Goal: Contribute content: Contribute content

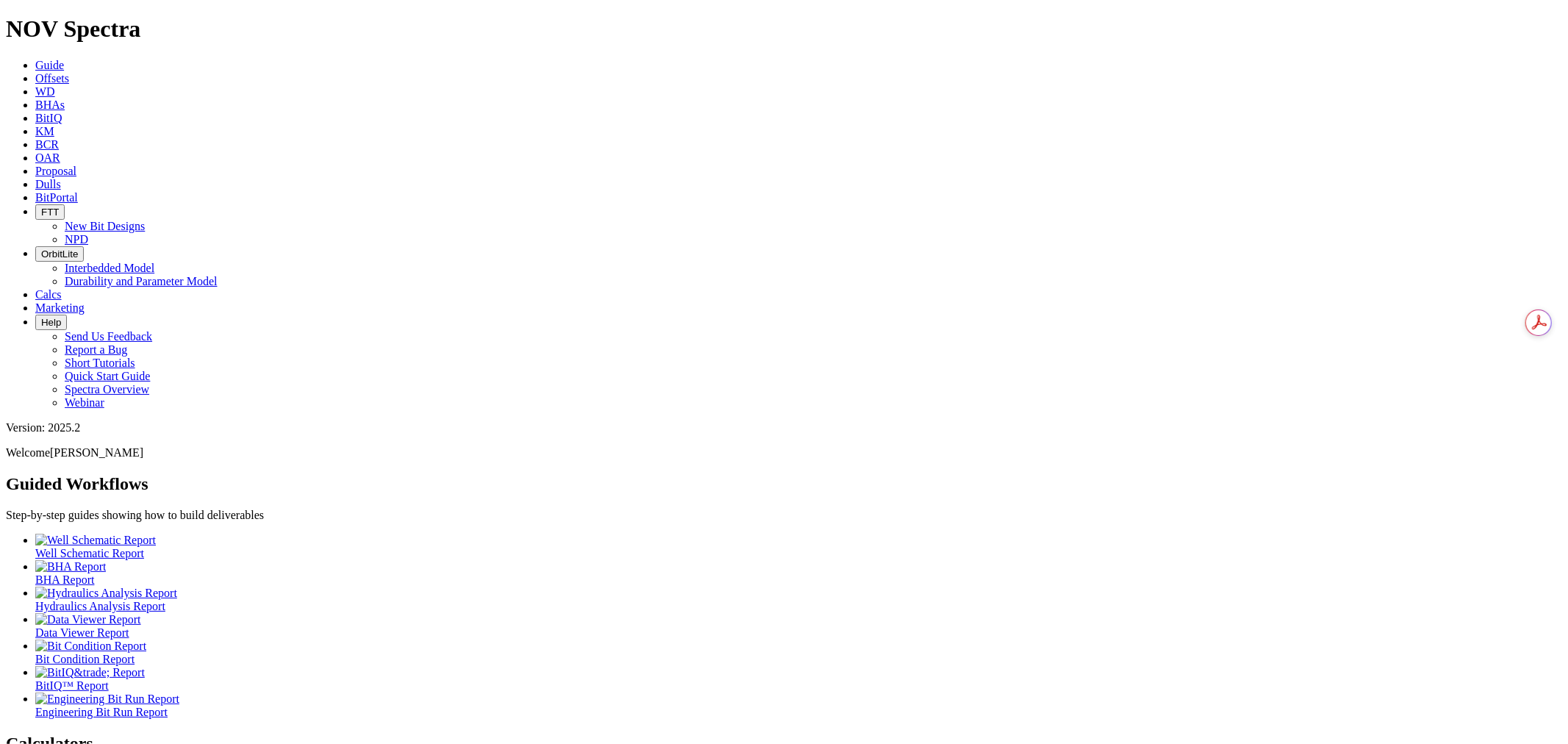
click at [35, 178] on icon at bounding box center [35, 184] width 0 height 12
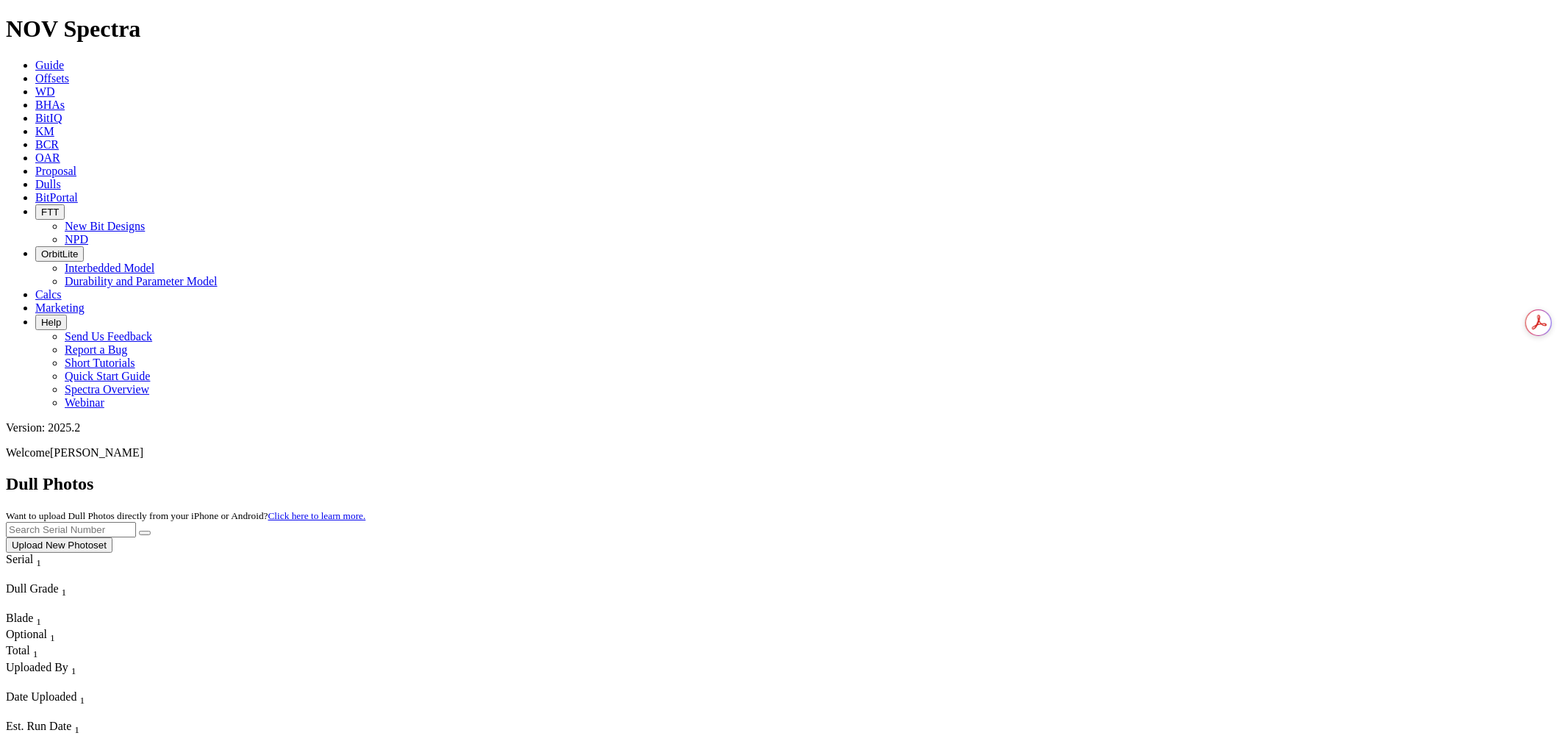
click at [136, 522] on input "text" at bounding box center [71, 530] width 130 height 16
click at [150, 531] on button "submit" at bounding box center [144, 532] width 11 height 4
click at [136, 522] on input "a321" at bounding box center [71, 530] width 130 height 16
type input "a321941"
click at [139, 531] on button "submit" at bounding box center [144, 532] width 11 height 4
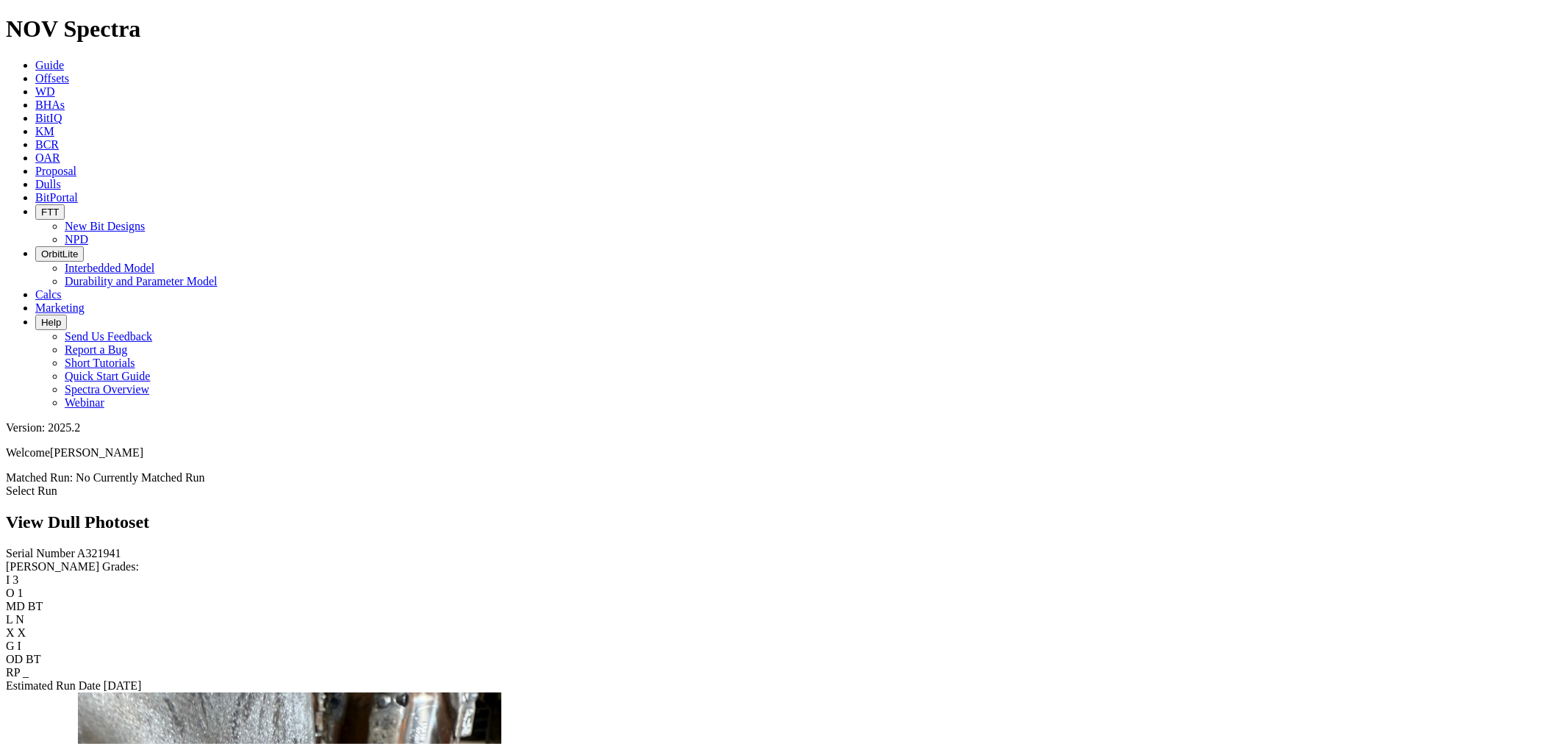
click at [58, 484] on link "Select Run" at bounding box center [31, 490] width 52 height 12
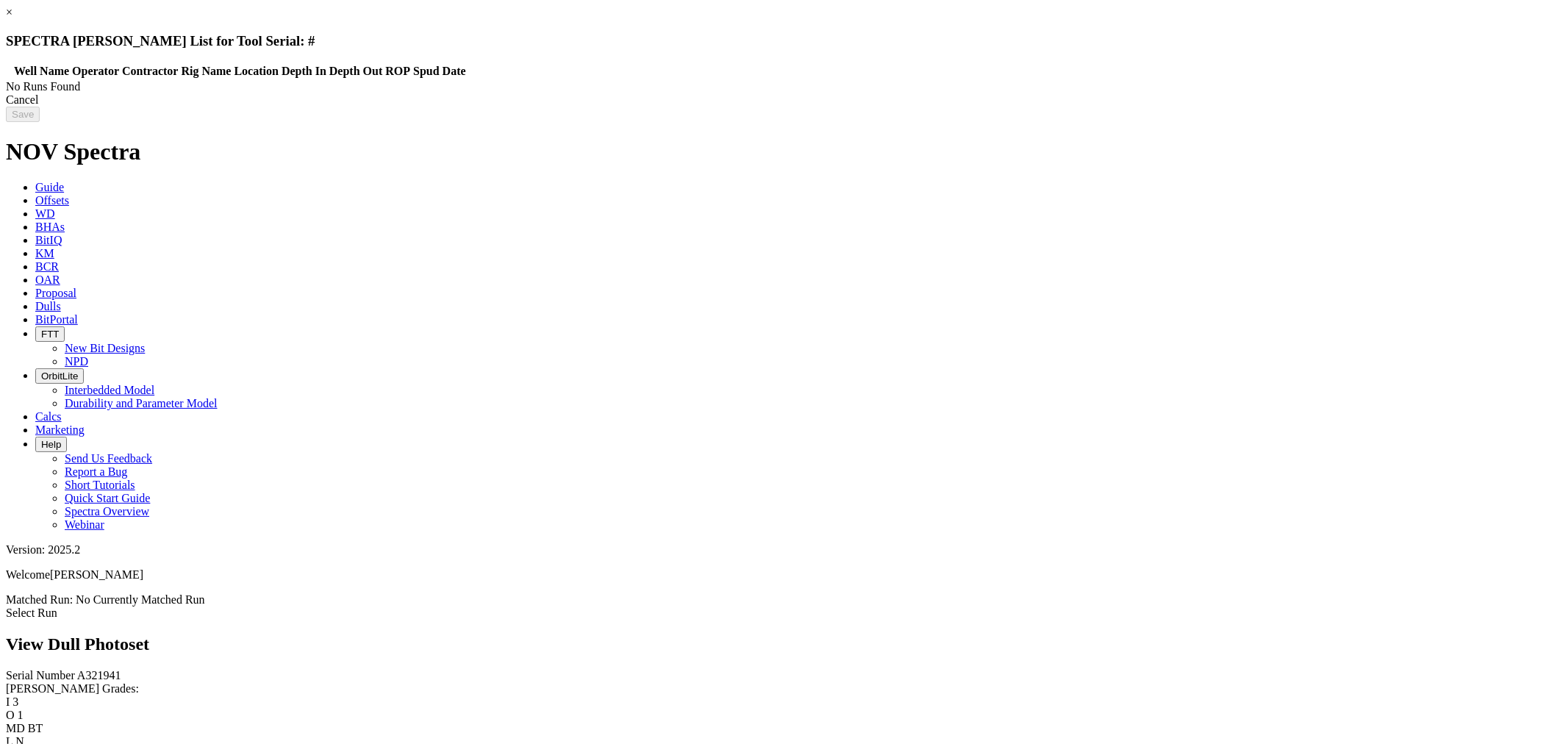
click at [12, 18] on link "×" at bounding box center [10, 12] width 7 height 12
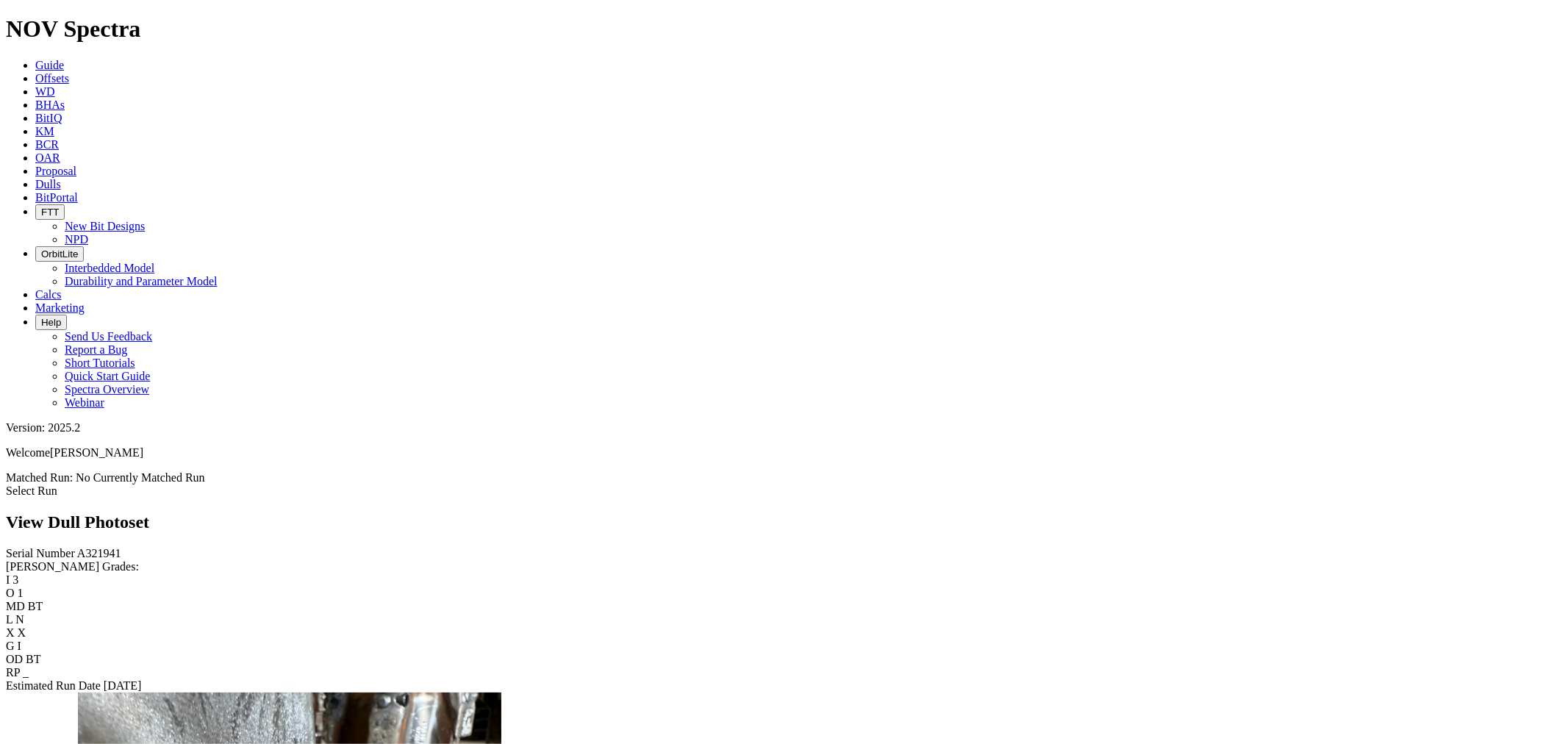
click at [58, 484] on link "Select Run" at bounding box center [31, 490] width 52 height 12
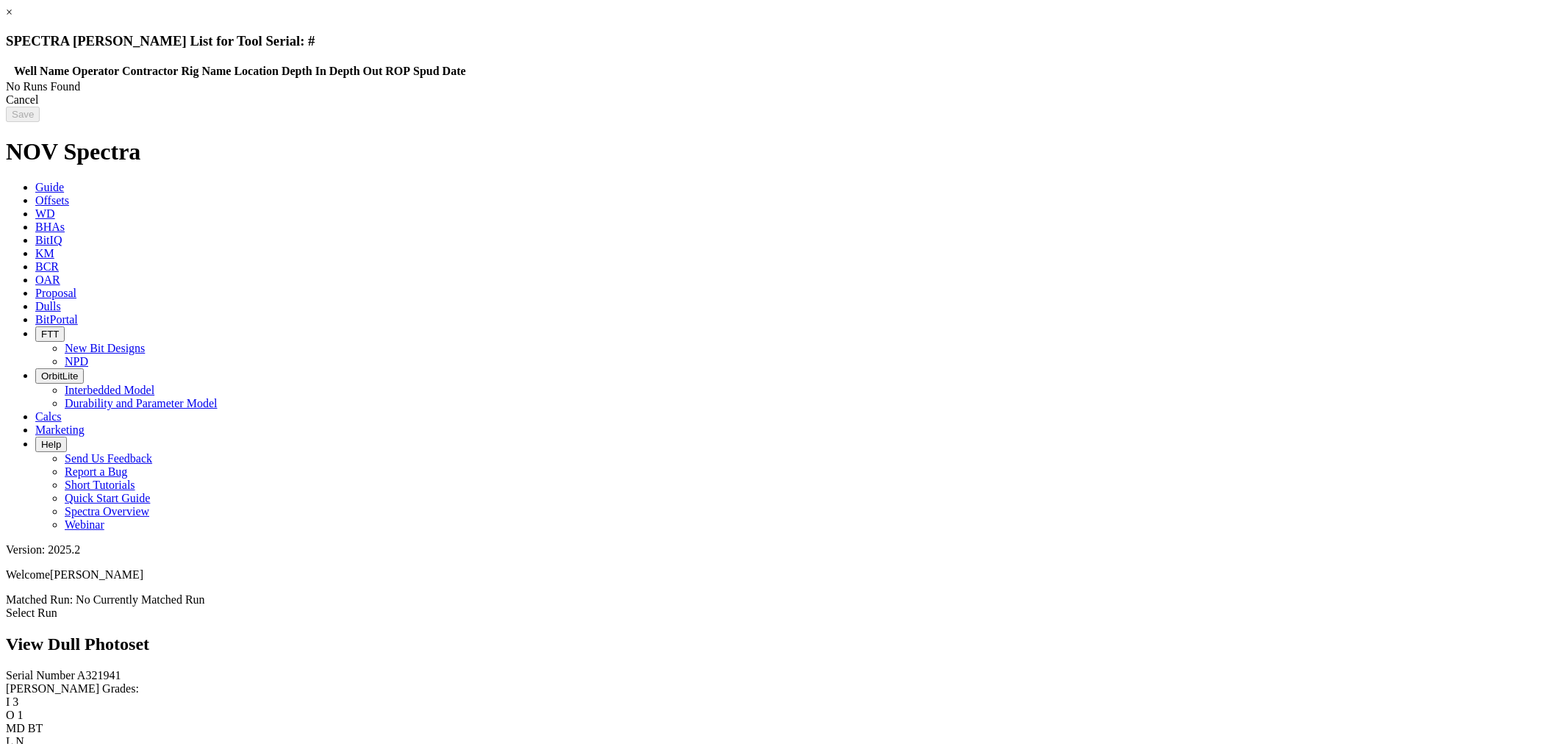
click at [1250, 107] on div "Cancel" at bounding box center [784, 100] width 1557 height 13
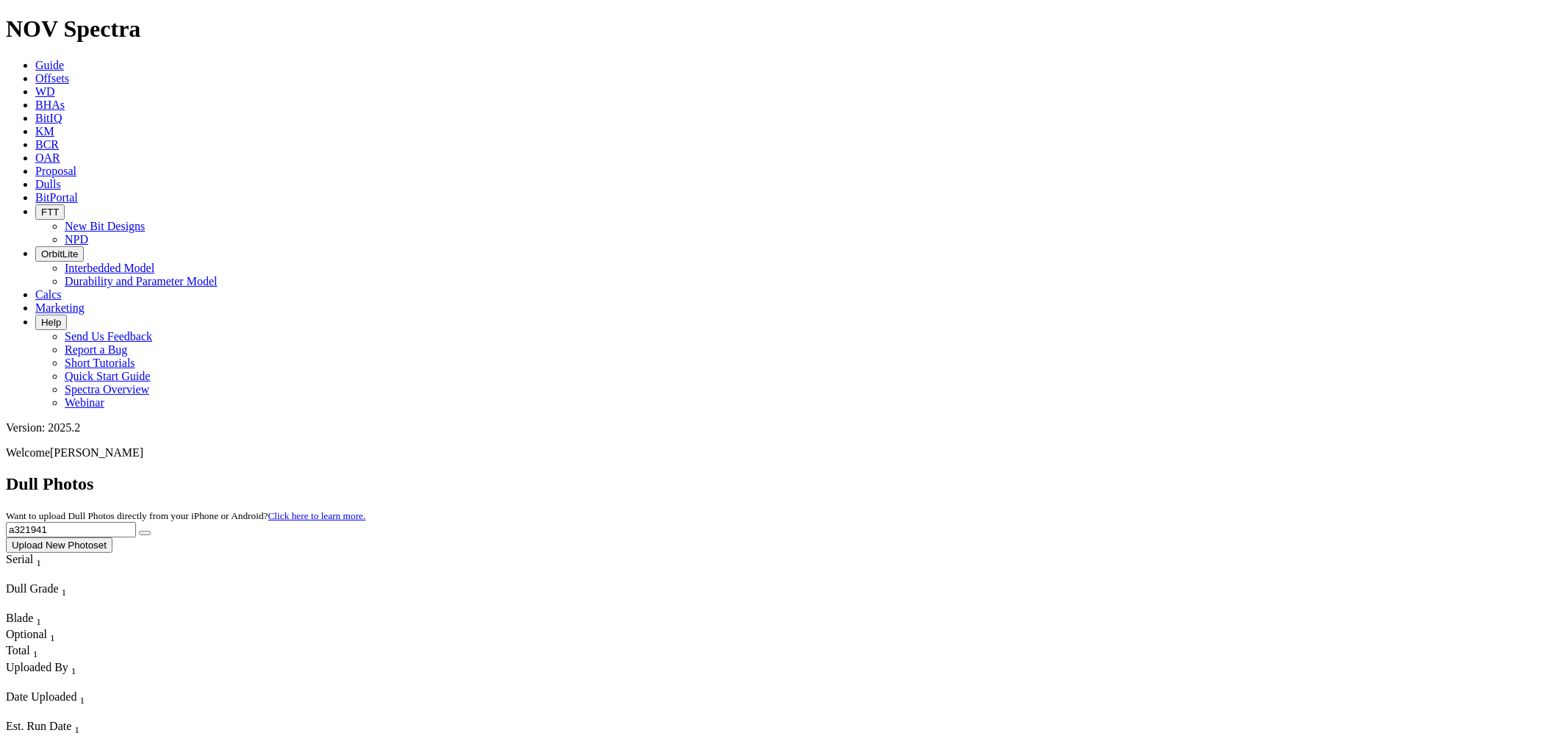
click at [113, 538] on button "Upload New Photoset" at bounding box center [59, 546] width 107 height 16
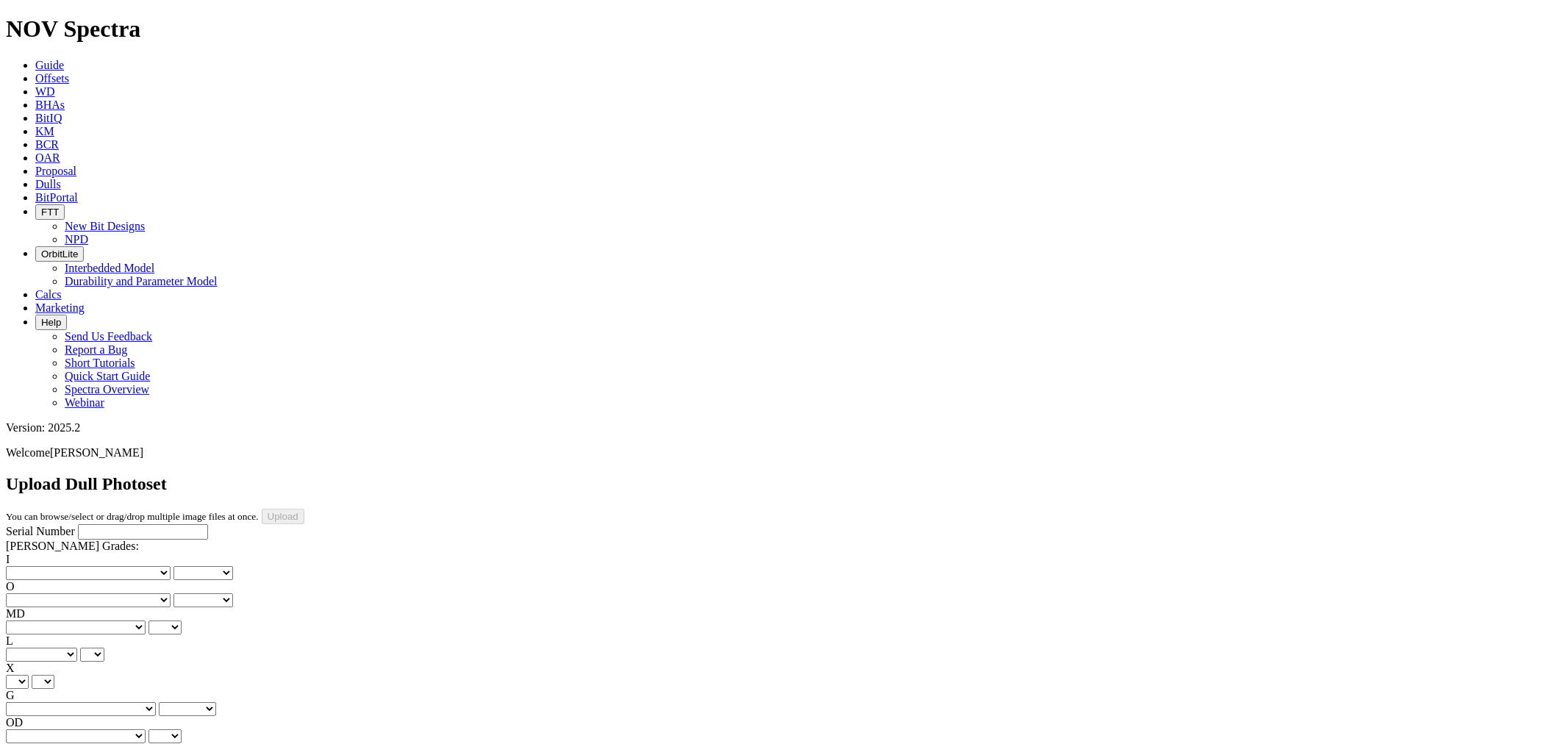
click at [78, 525] on input "Serial Number" at bounding box center [142, 532] width 130 height 16
paste input "F318755"
type input "F318755"
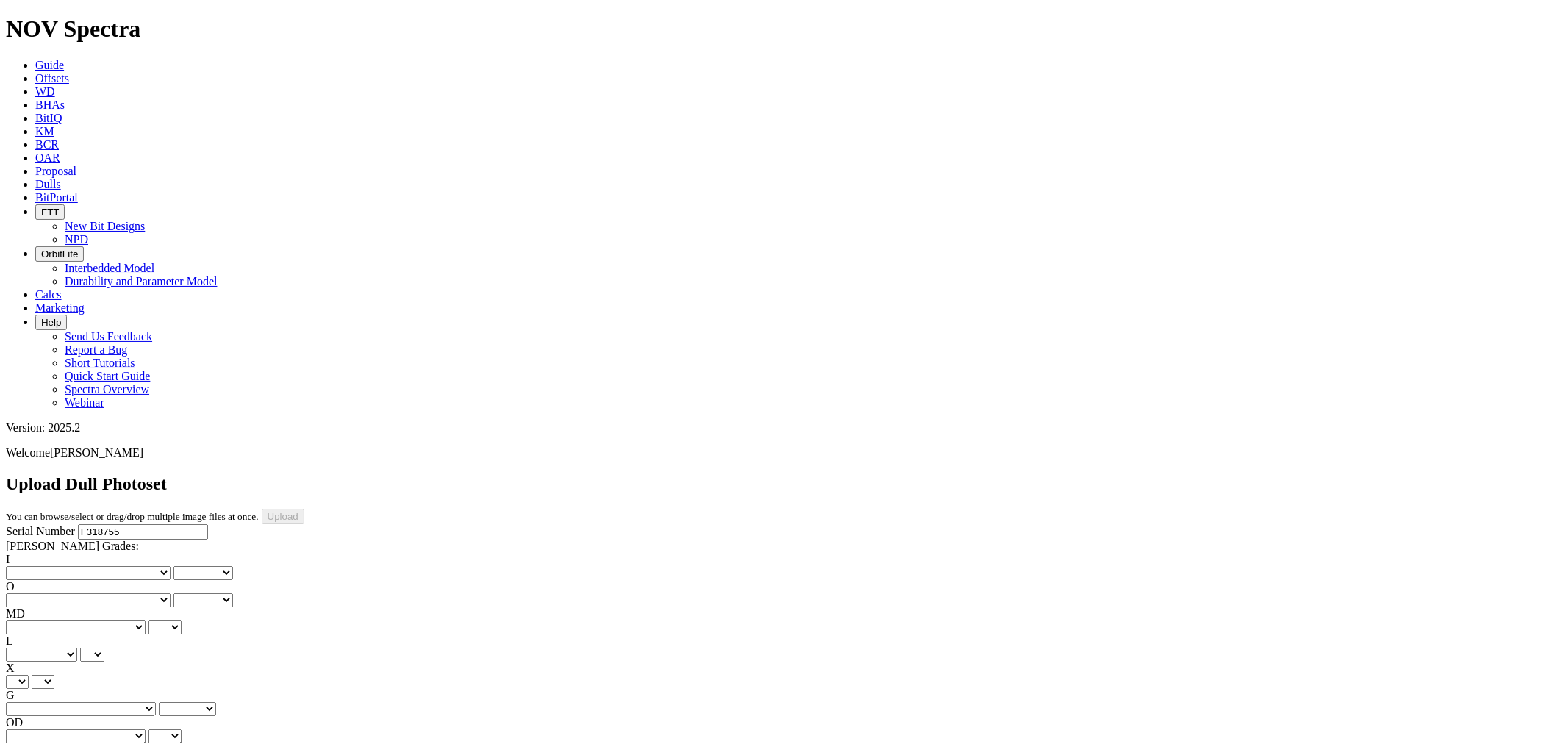
drag, startPoint x: 330, startPoint y: 479, endPoint x: 318, endPoint y: 479, distance: 12.0
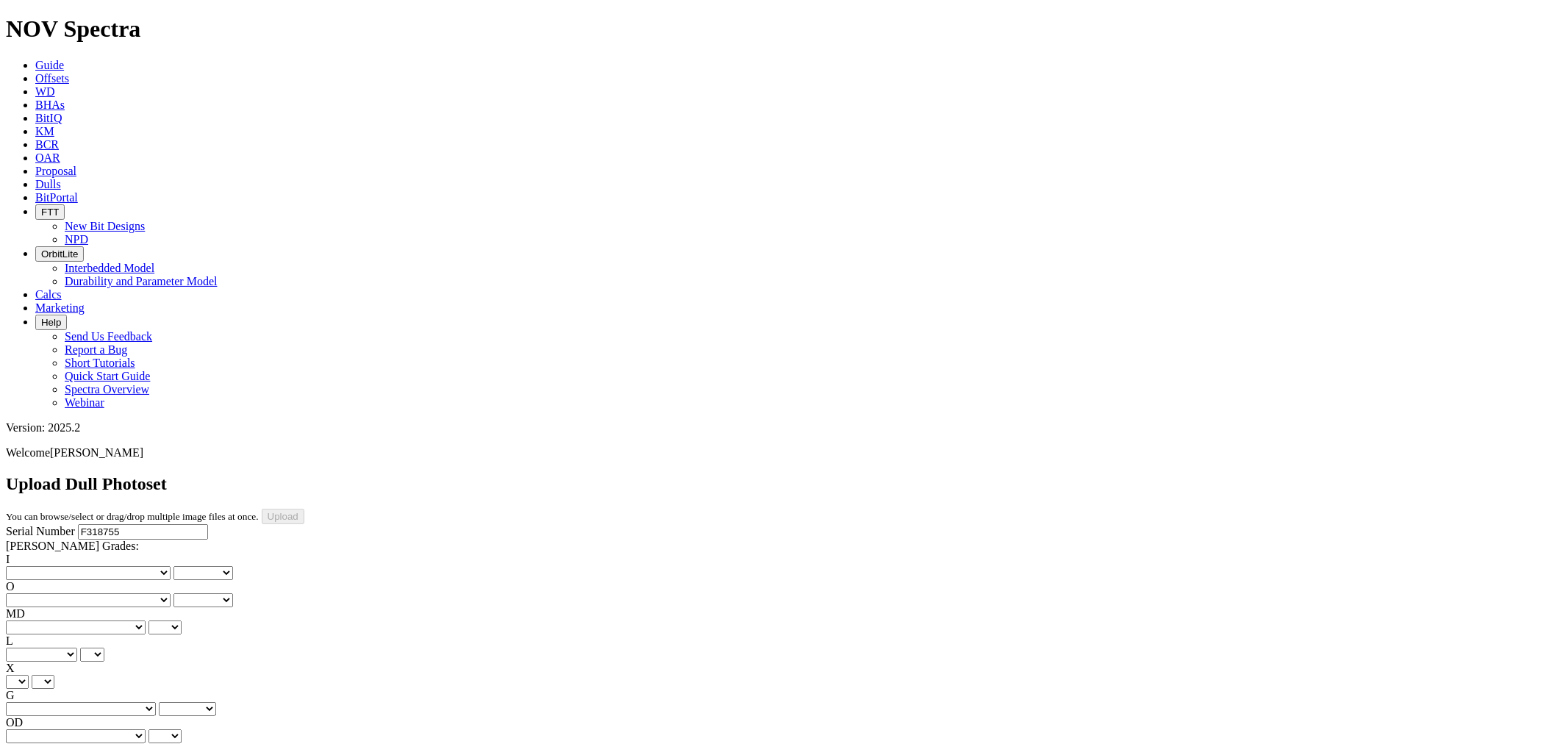
drag, startPoint x: 348, startPoint y: 484, endPoint x: 348, endPoint y: 467, distance: 17.0
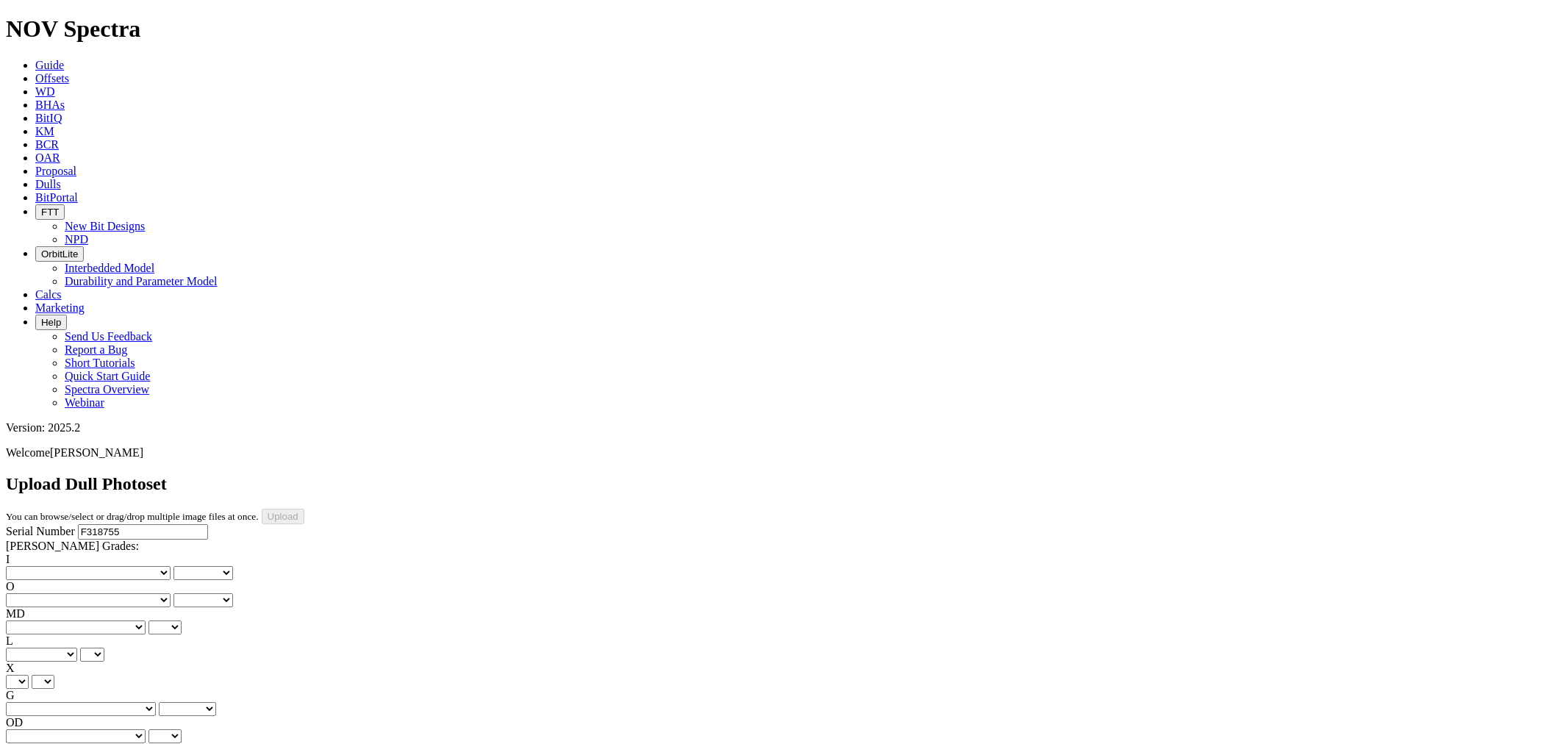
drag, startPoint x: 344, startPoint y: 662, endPoint x: 339, endPoint y: 650, distance: 13.0
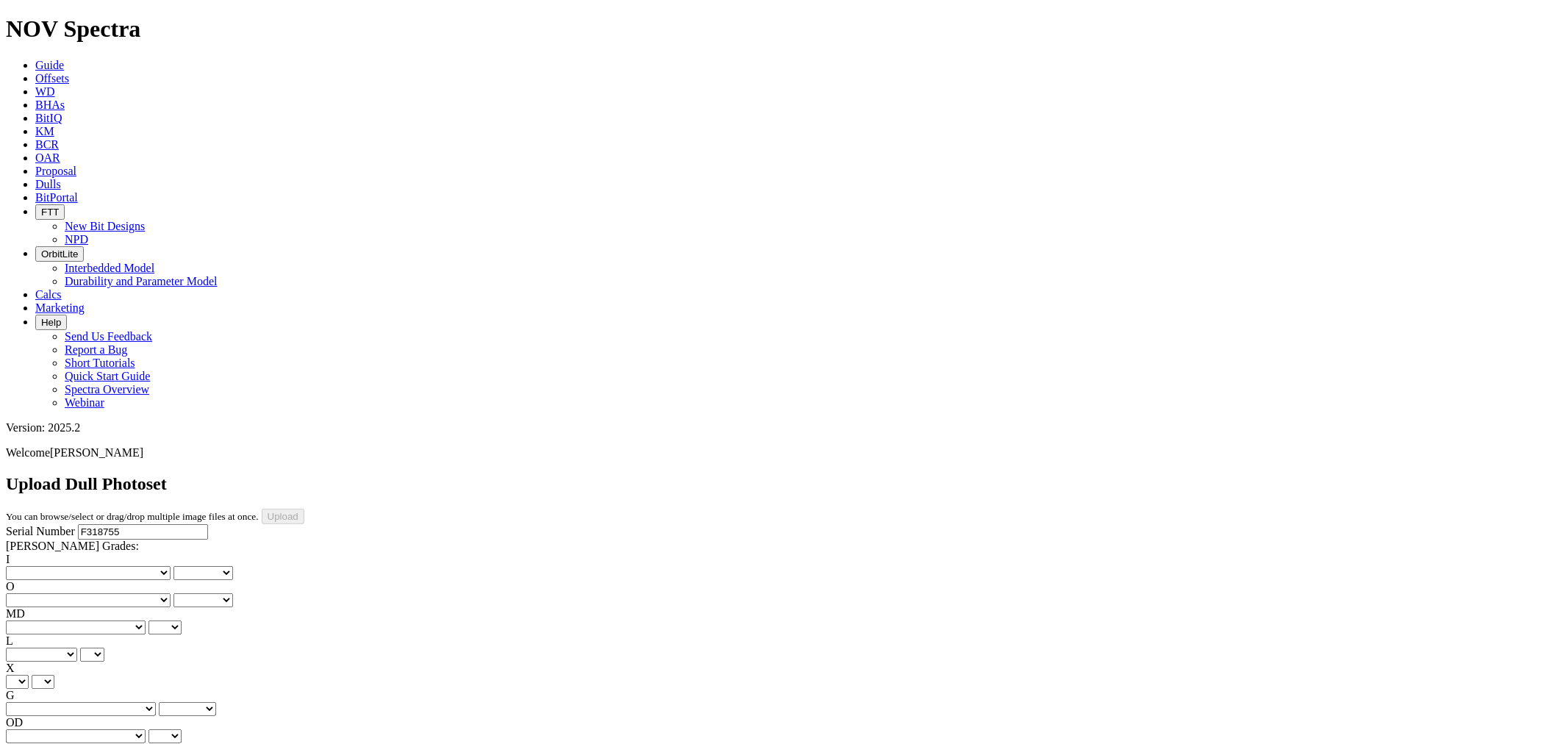
drag, startPoint x: 331, startPoint y: 660, endPoint x: 331, endPoint y: 650, distance: 10.0
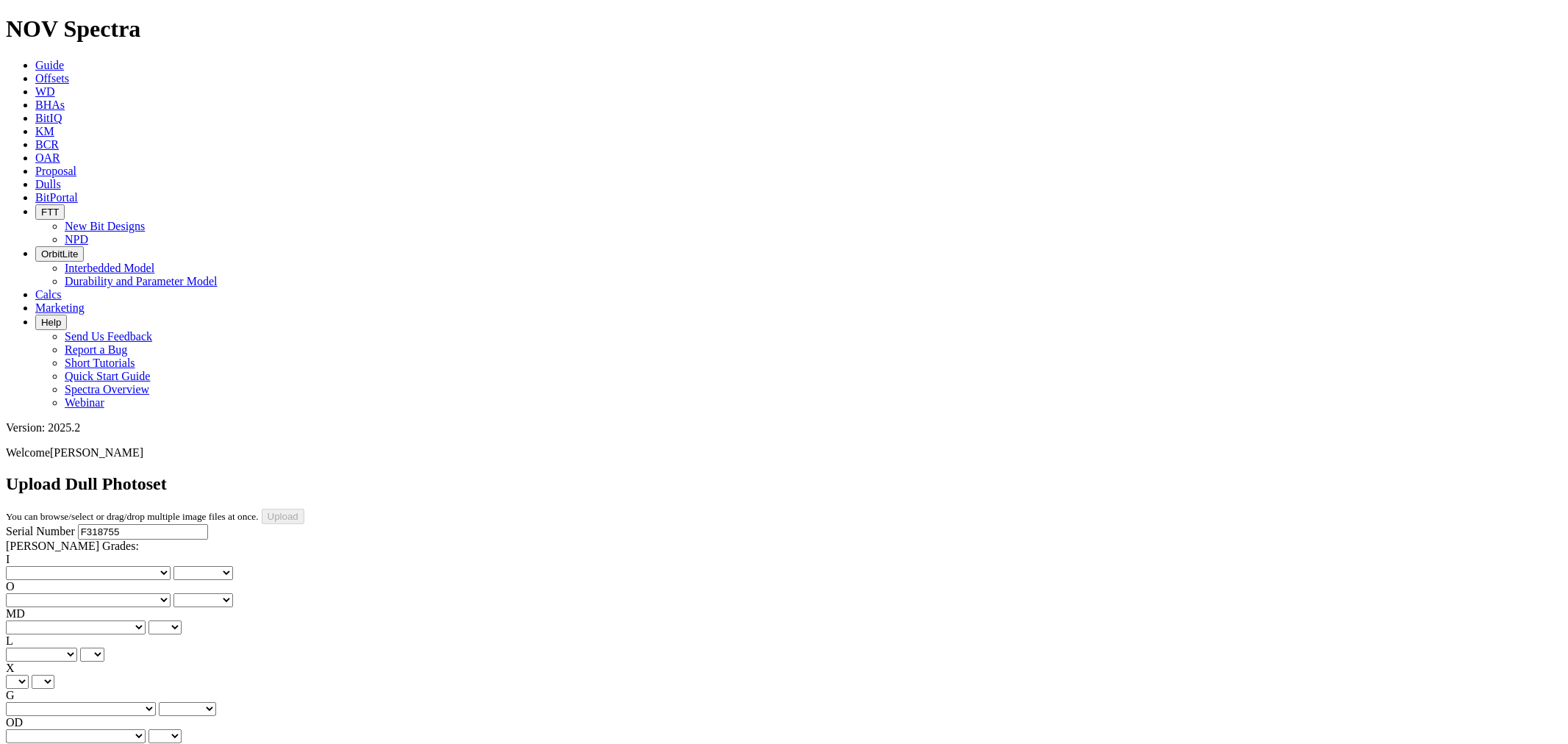
drag, startPoint x: 329, startPoint y: 664, endPoint x: 331, endPoint y: 655, distance: 9.2
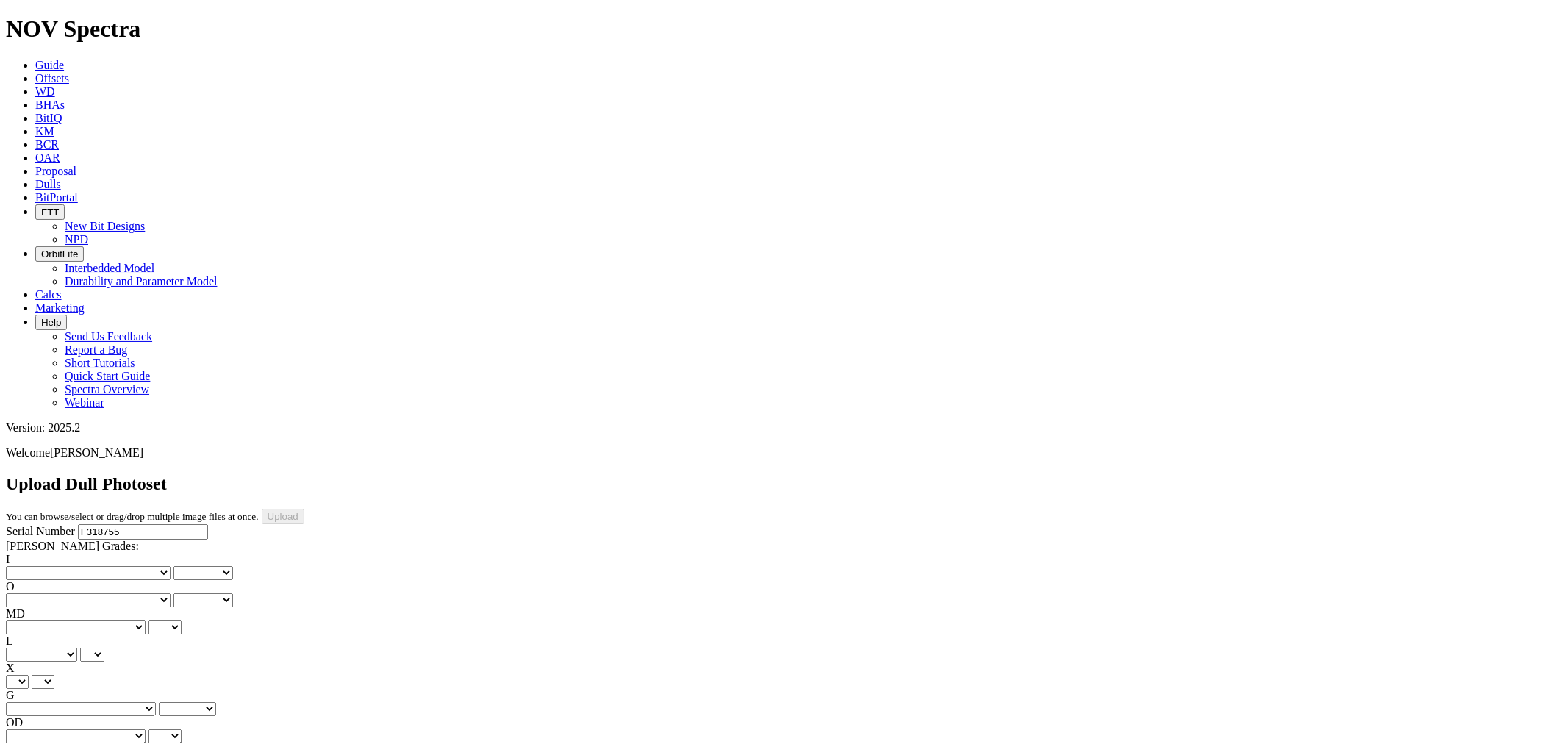
drag, startPoint x: 150, startPoint y: 468, endPoint x: 141, endPoint y: 470, distance: 9.2
type input "9/22/25"
click at [52, 621] on select "BF - Bond Failure BT - Broken Teeth/Cutters BU - Balled Up Bit CR - Cored CT - …" at bounding box center [76, 628] width 140 height 14
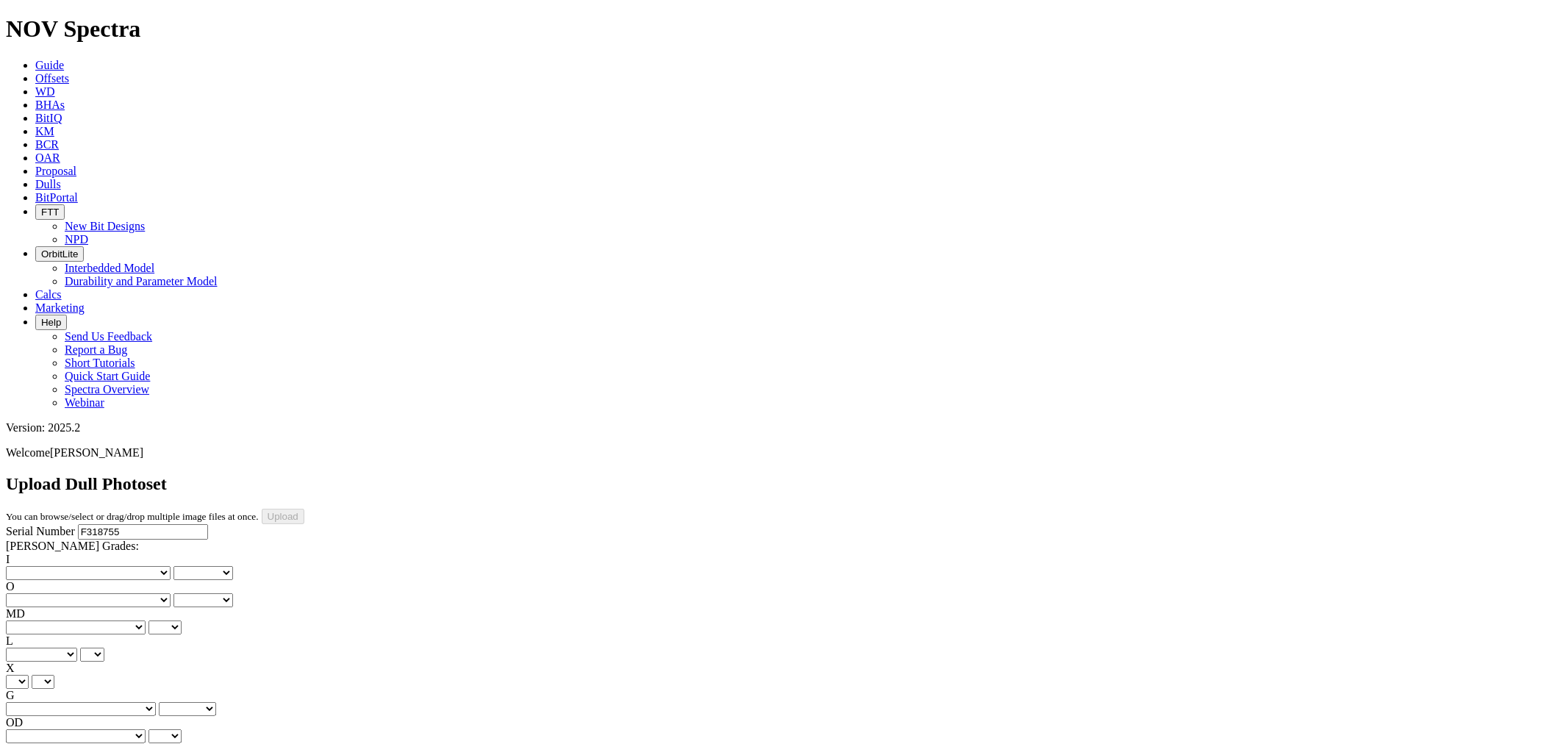
select select "string:LT"
click at [30, 621] on select "BF - Bond Failure BT - Broken Teeth/Cutters BU - Balled Up Bit CR - Cored CT - …" at bounding box center [76, 628] width 140 height 14
select select "string:LT"
click at [77, 648] on select "A - All C - Cone G - Gauge N - Nose S - Shoulder T - Taper" at bounding box center [42, 655] width 72 height 14
select select "string:N"
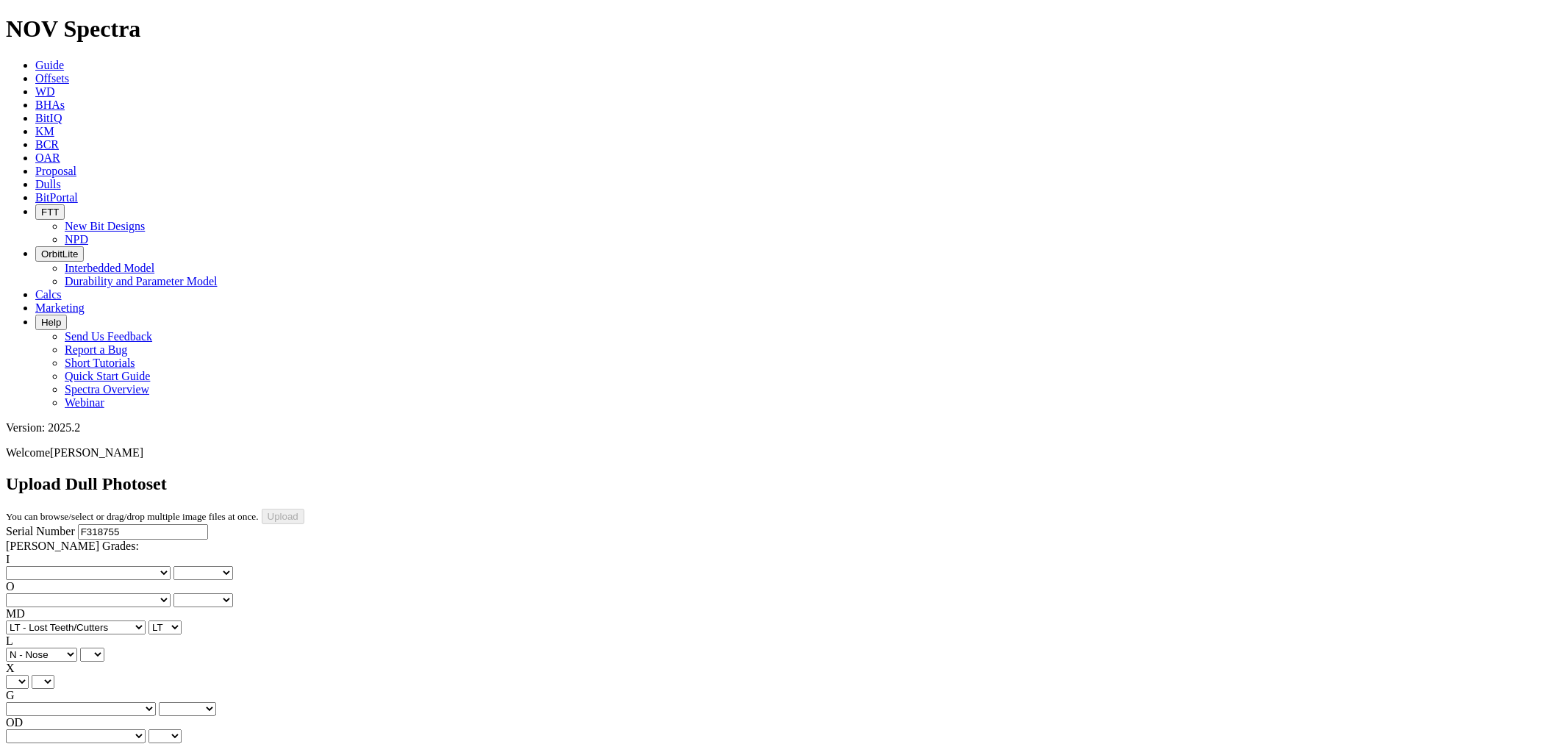
click at [77, 648] on select "A - All C - Cone G - Gauge N - Nose S - Shoulder T - Taper" at bounding box center [42, 655] width 72 height 14
select select "string:N"
click at [81, 567] on select "No lost, worn or damaged cutters 0 1 2 3 4 5 6 7 8 No diamond table left on any…" at bounding box center [88, 574] width 164 height 14
select select "number:1"
click at [30, 567] on select "No lost, worn or damaged cutters 0 1 2 3 4 5 6 7 8 No diamond table left on any…" at bounding box center [88, 574] width 164 height 14
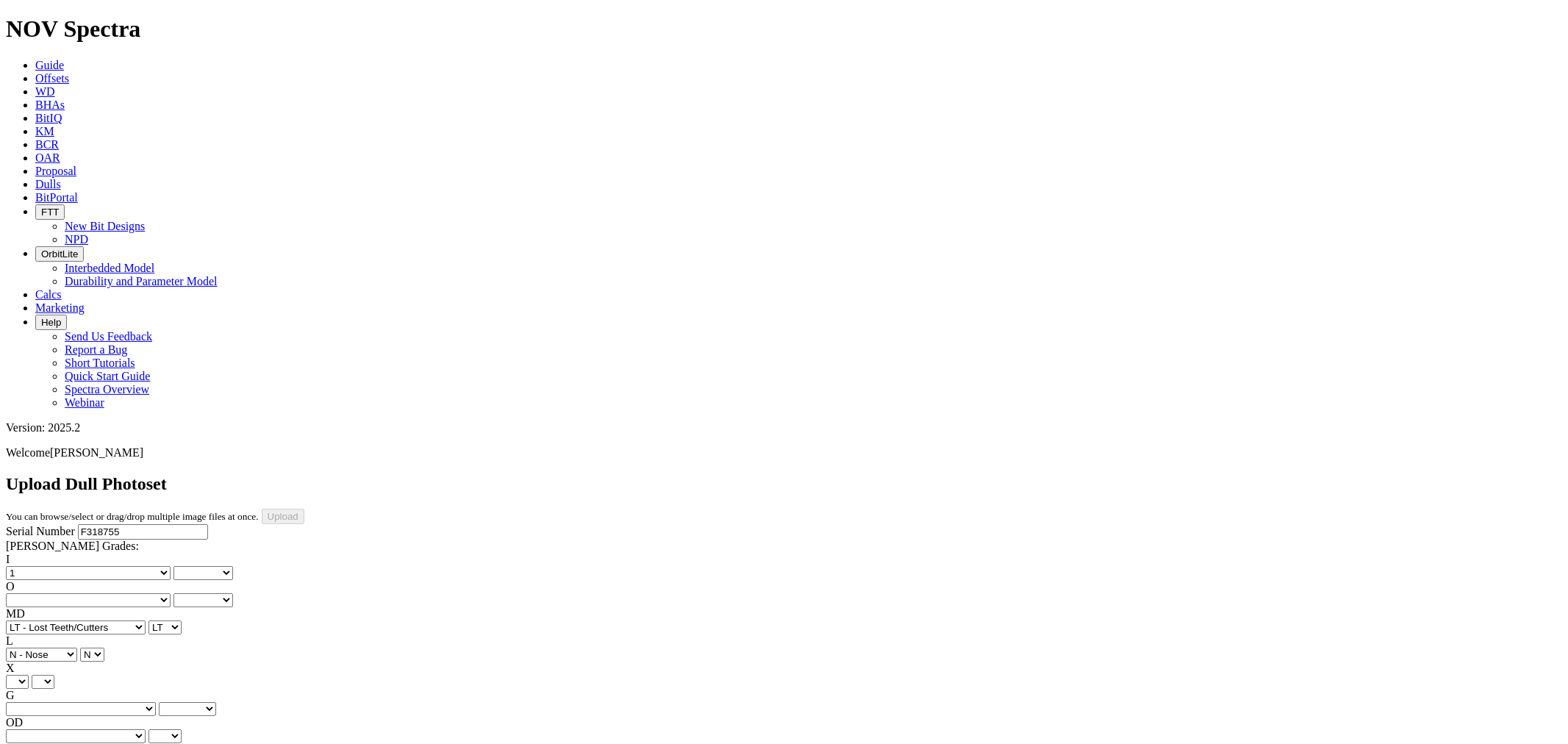
select select "number:1"
drag, startPoint x: 159, startPoint y: 206, endPoint x: 136, endPoint y: 225, distance: 29.8
click at [146, 525] on div "Serial Number F318755 RH Dull Grades: I No lost, worn or damaged cutters 0 1 2 …" at bounding box center [784, 662] width 1557 height 275
click at [136, 594] on select "No lost, worn or damaged cutters 0 1 2 3 4 5 6 7 8 No diamond table left on any…" at bounding box center [88, 601] width 164 height 14
select select "number:1"
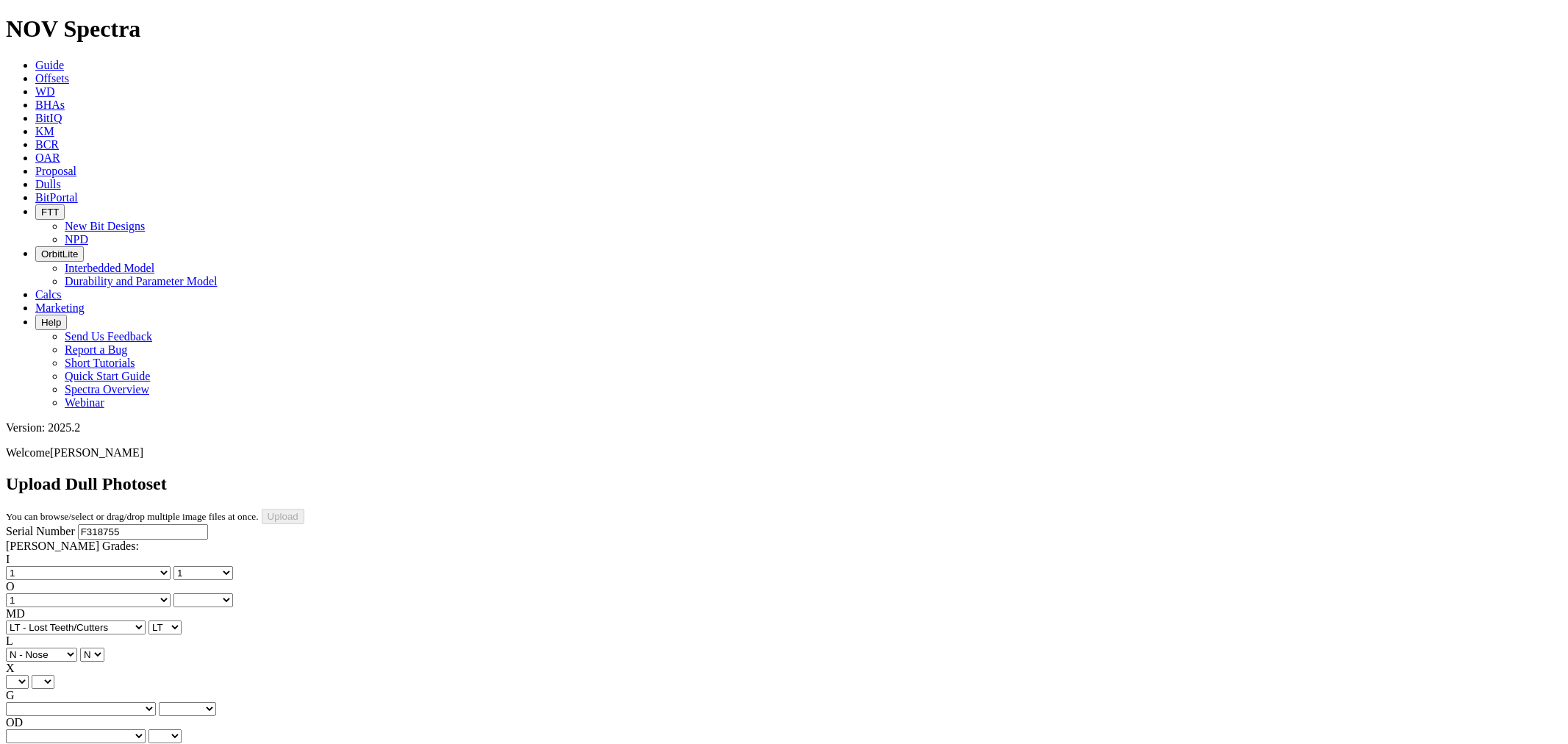
click at [104, 594] on select "No lost, worn or damaged cutters 0 1 2 3 4 5 6 7 8 No diamond table left on any…" at bounding box center [88, 601] width 164 height 14
select select "number:1"
click at [29, 675] on select "X" at bounding box center [17, 682] width 23 height 14
select select "string:X"
click at [29, 675] on select "X" at bounding box center [17, 682] width 23 height 14
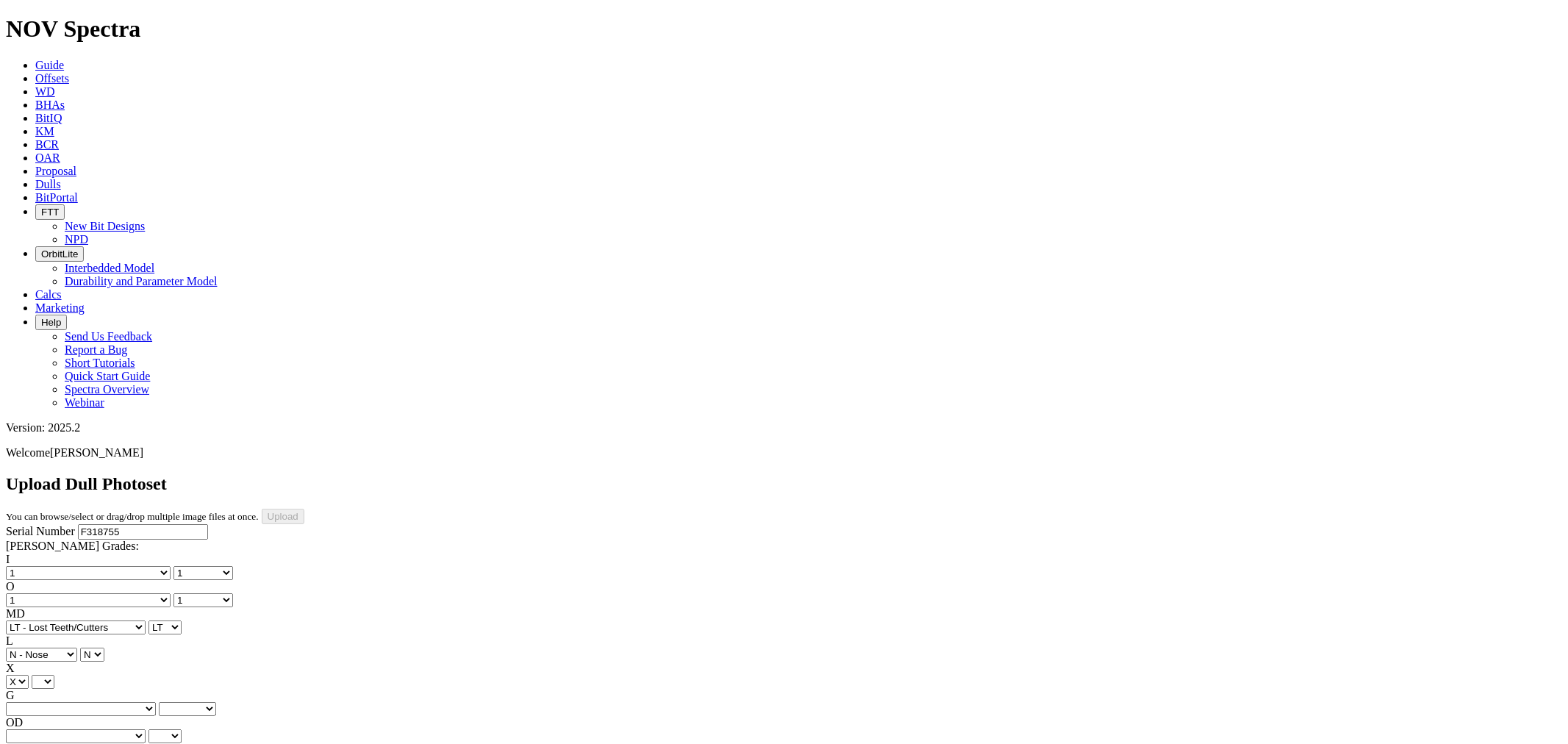
select select "string:X"
click at [136, 702] on select "Unknown I - In Gauge 1 - 1/16 in Undergauge" 2 - 2/16 in Undergauge = ⅛ in" 8 -…" at bounding box center [81, 709] width 150 height 14
select select "string:I"
click at [104, 702] on select "Unknown I - In Gauge 1 - 1/16 in Undergauge" 2 - 2/16 in Undergauge = ⅛ in" 8 -…" at bounding box center [81, 709] width 150 height 14
select select "string:I"
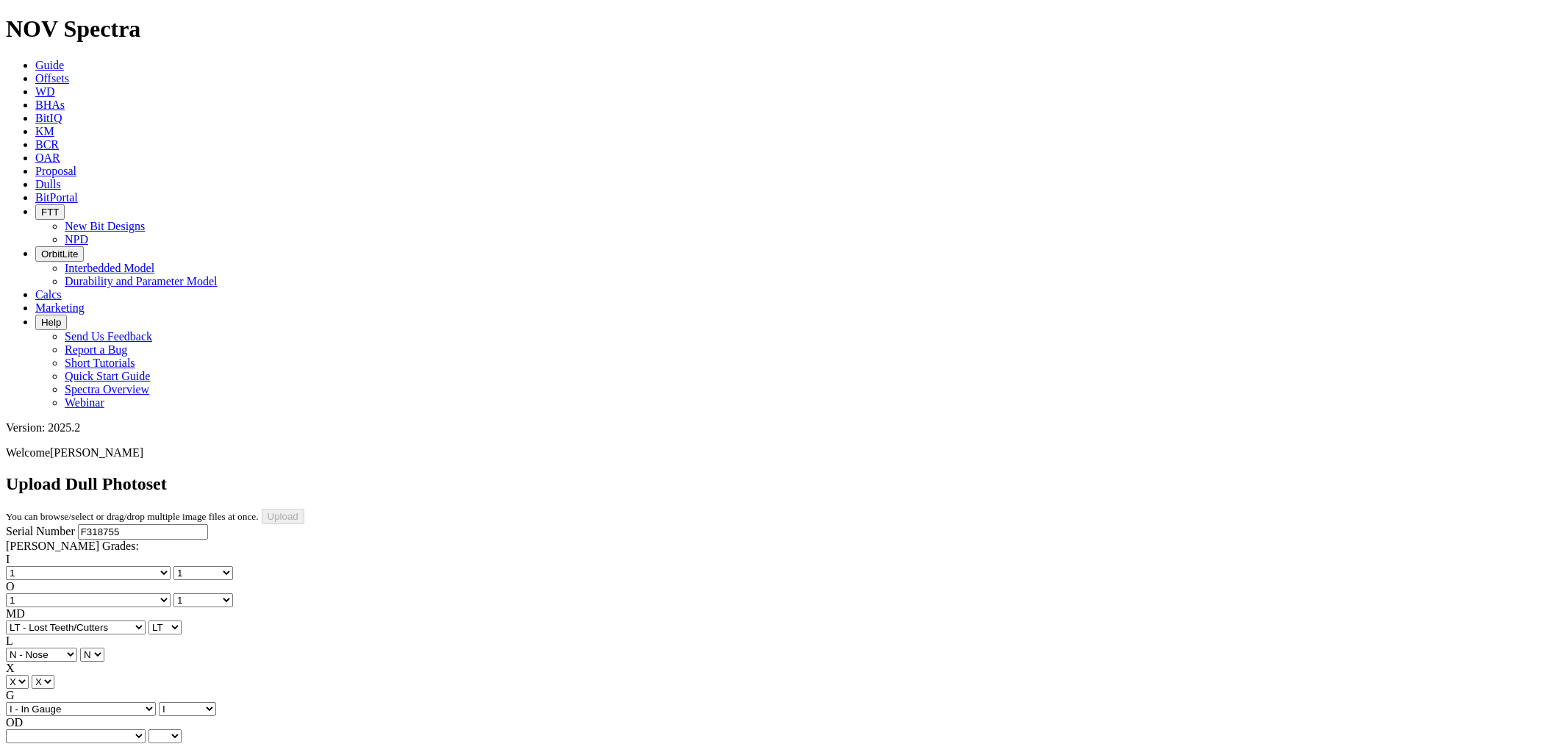
click at [66, 730] on select "BF - Bond Failure BT - Broken Teeth/Cutters BU - Balled Up Bit CR - Cored CT - …" at bounding box center [76, 737] width 140 height 14
select select "string:WT"
click at [30, 730] on select "BF - Bond Failure BT - Broken Teeth/Cutters BU - Balled Up Bit CR - Cored CT - …" at bounding box center [76, 737] width 140 height 14
select select "string:WT"
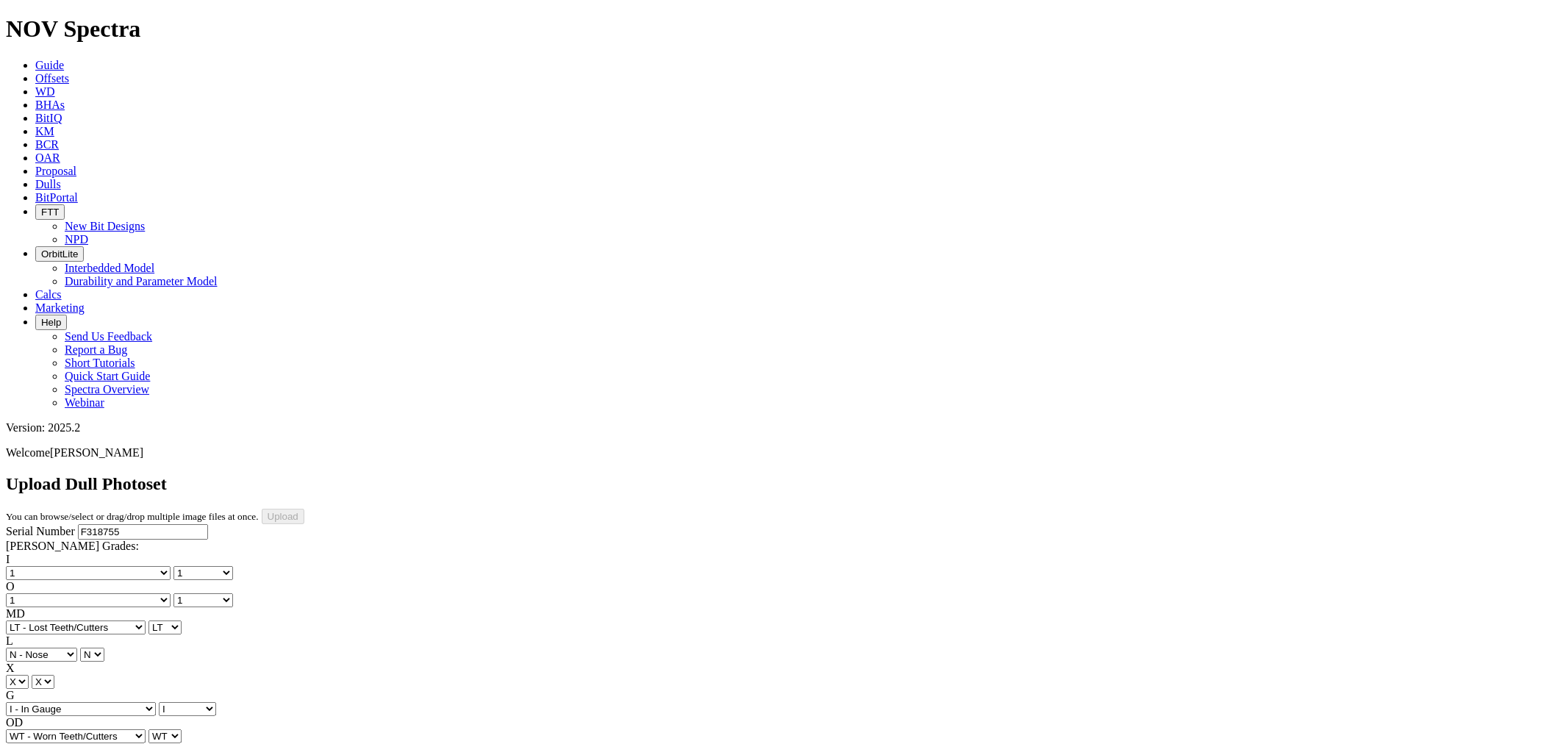
select select "string:_"
click at [304, 509] on input "Upload" at bounding box center [282, 517] width 43 height 16
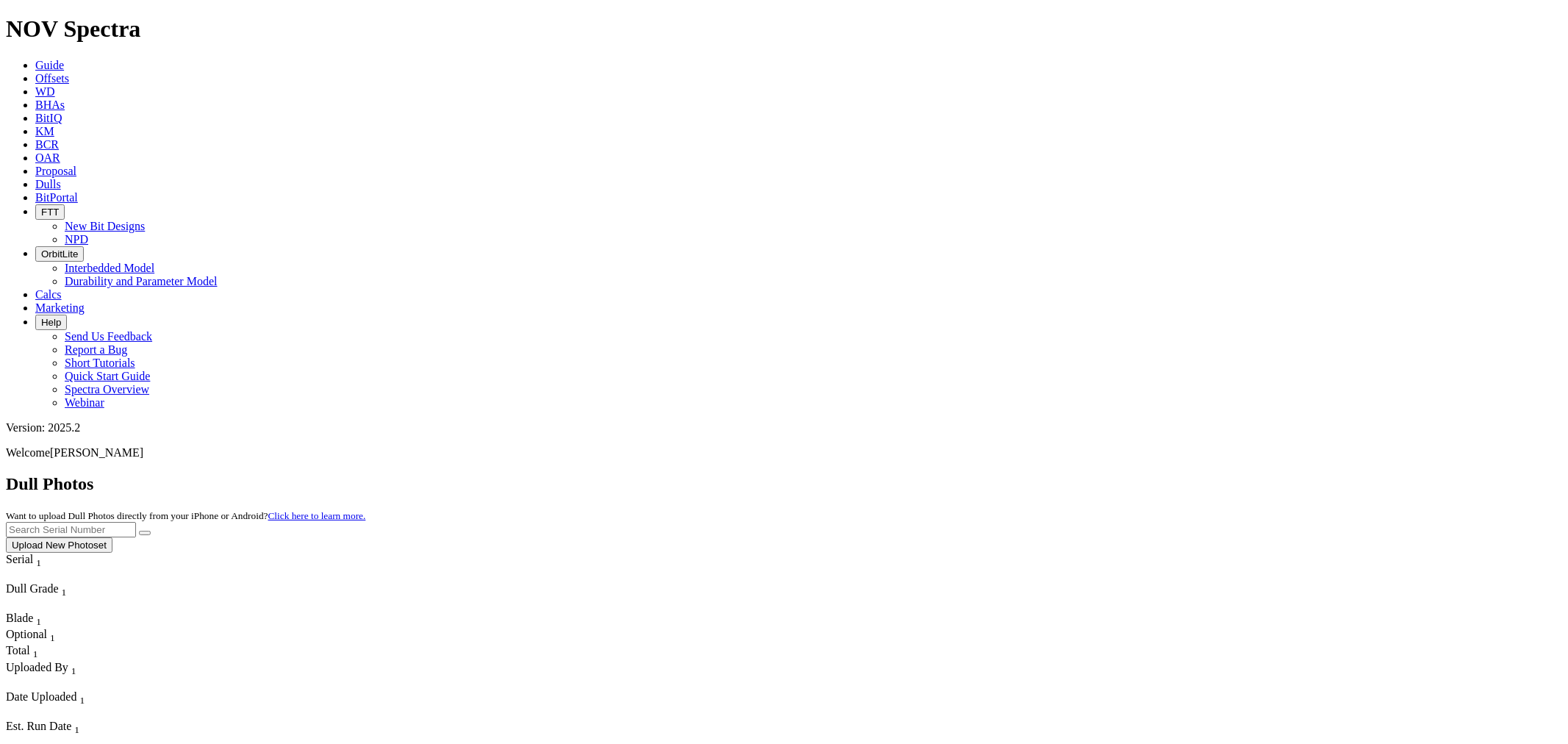
click at [136, 522] on input "text" at bounding box center [71, 530] width 130 height 16
type input "f318755"
click at [139, 531] on button "submit" at bounding box center [144, 532] width 11 height 4
click at [69, 72] on link "Offsets" at bounding box center [52, 78] width 34 height 12
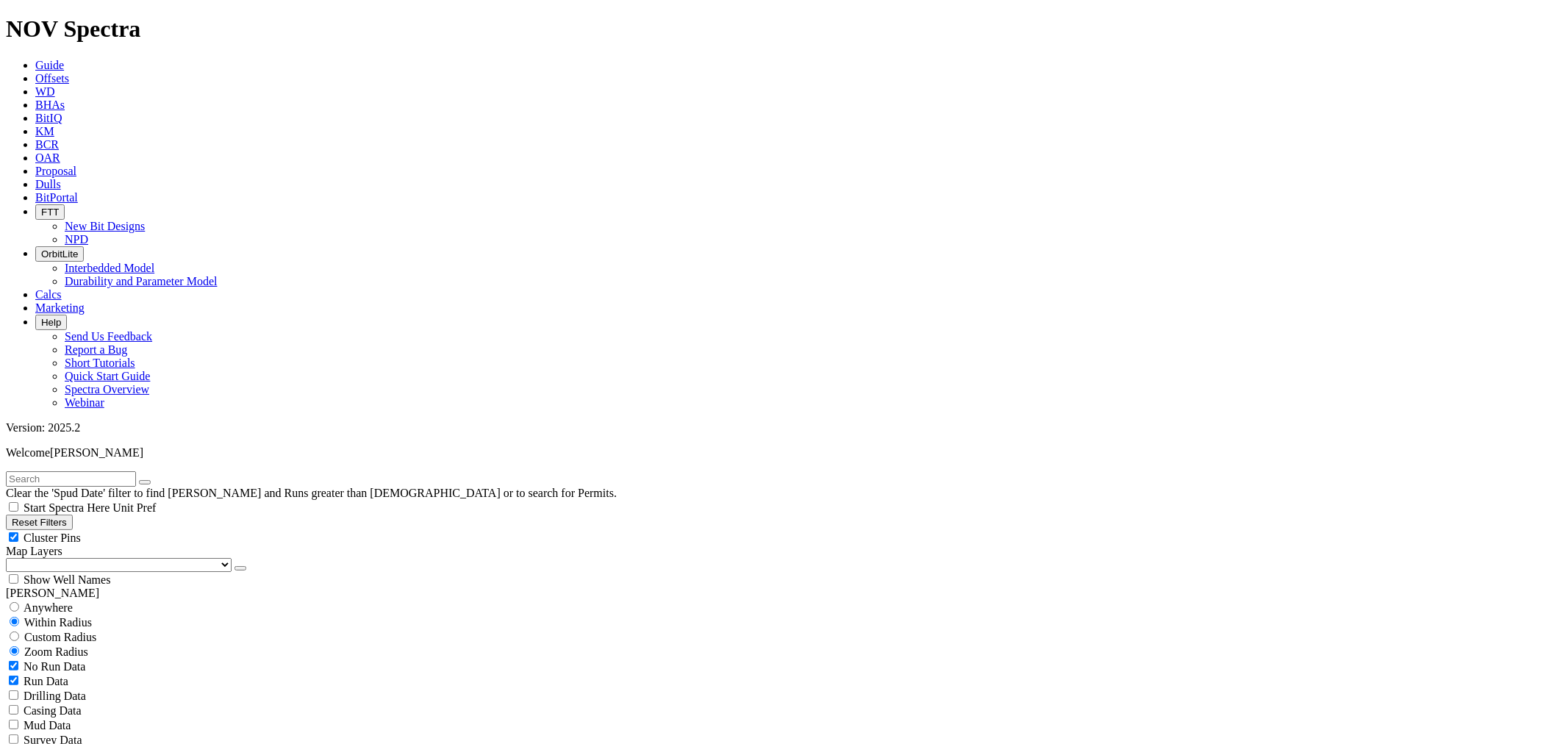
click at [86, 471] on input "text" at bounding box center [71, 479] width 130 height 16
type input "phoenix state"
click at [71, 601] on span "Anywhere" at bounding box center [48, 608] width 49 height 12
radio input "true"
radio input "false"
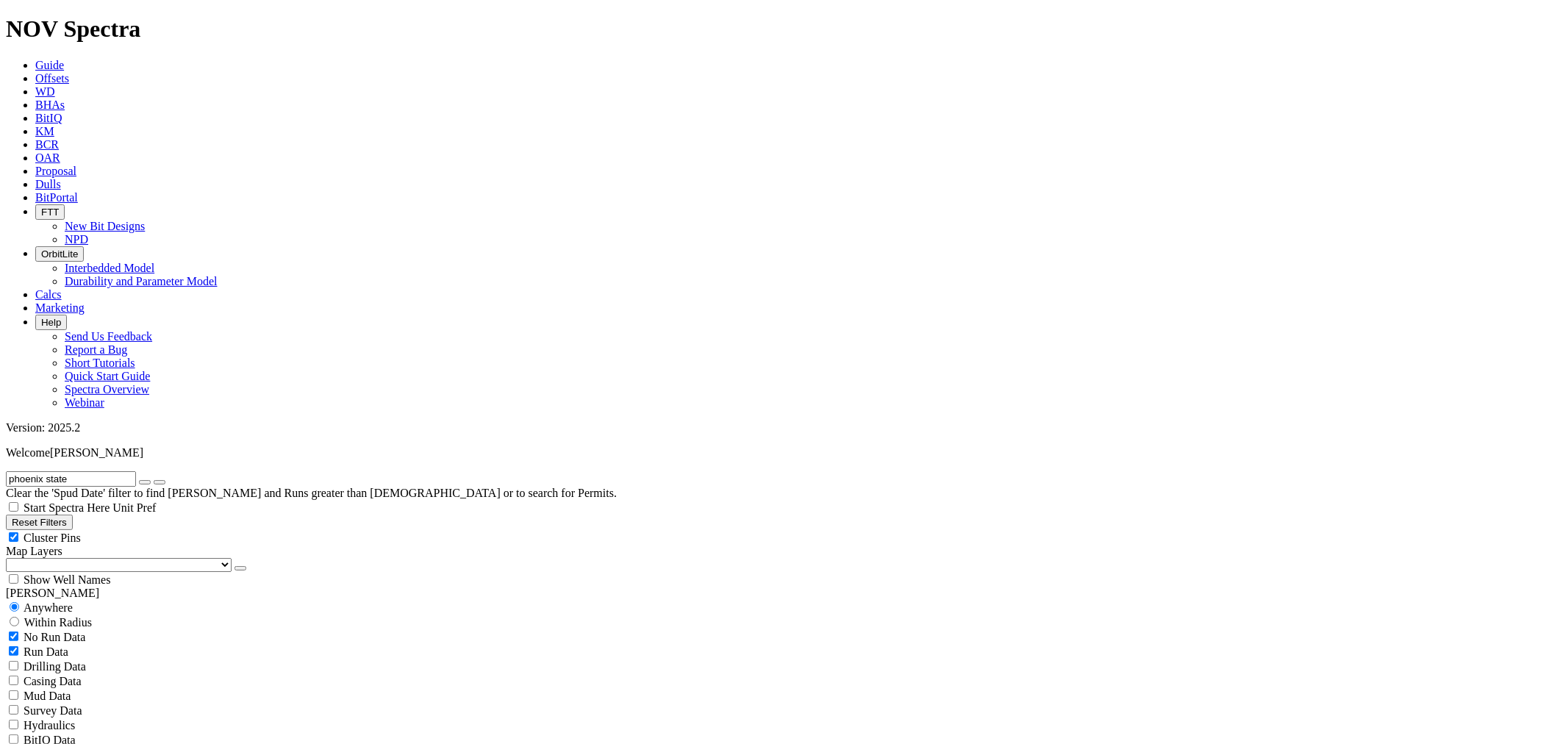
click at [104, 471] on input "phoenix state" at bounding box center [71, 479] width 130 height 16
click at [81, 471] on input "phoenix state57" at bounding box center [71, 479] width 130 height 16
type input "phoenix state 57"
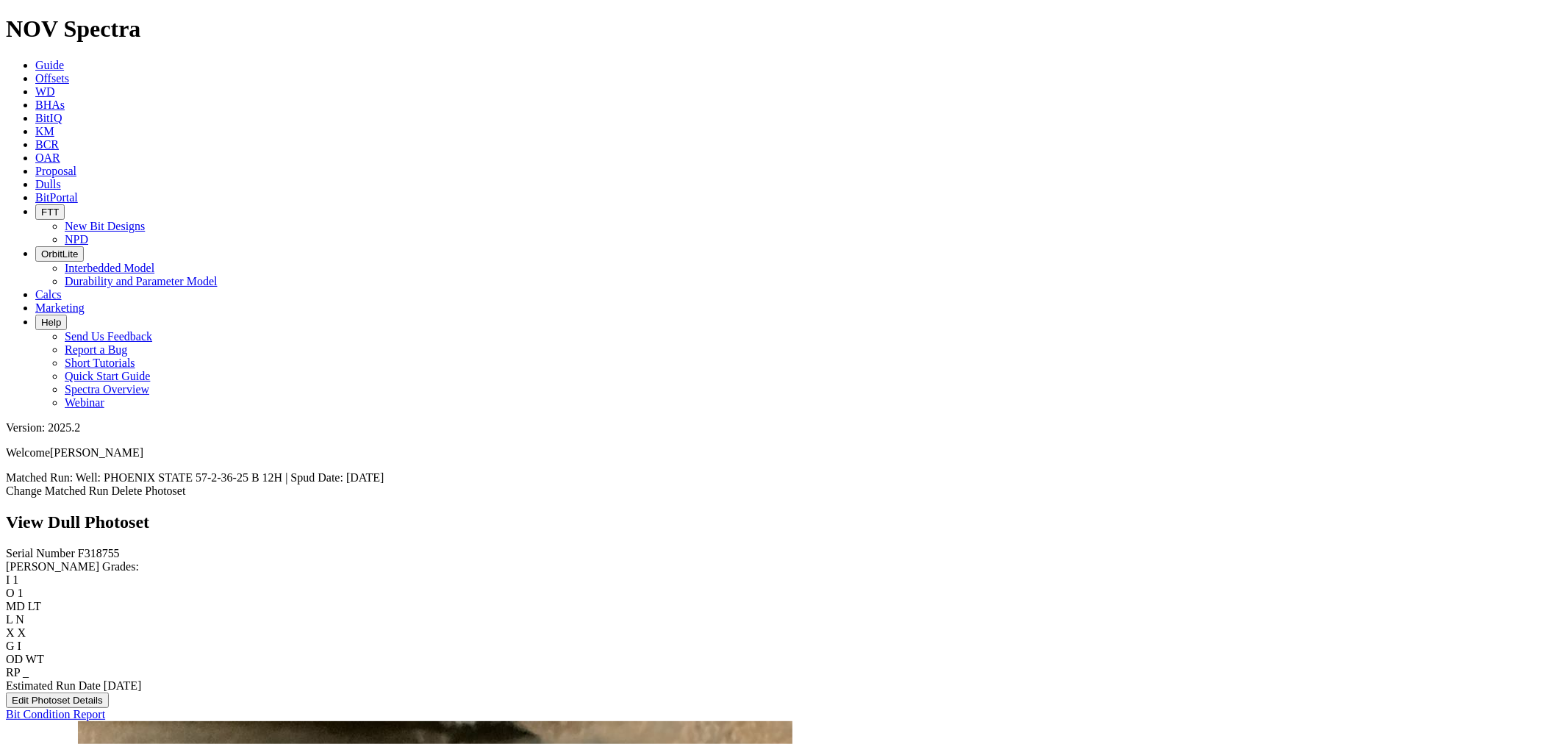
click at [92, 692] on button "Edit Photoset Details" at bounding box center [58, 700] width 103 height 16
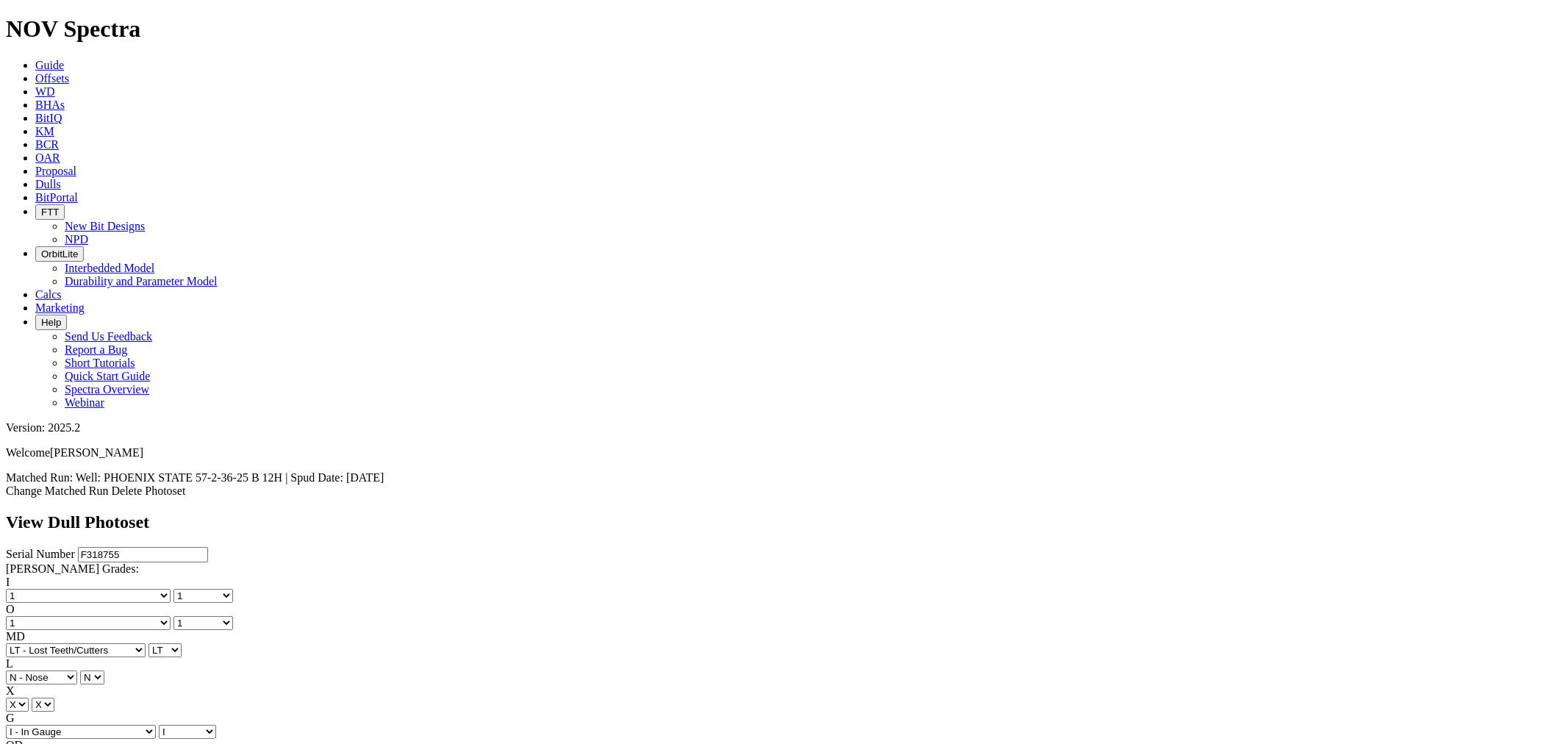
select select "string:TD"
